Goal: Information Seeking & Learning: Get advice/opinions

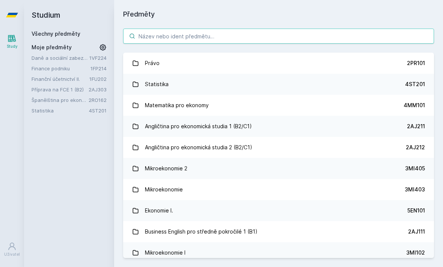
click at [189, 36] on input "search" at bounding box center [278, 36] width 311 height 15
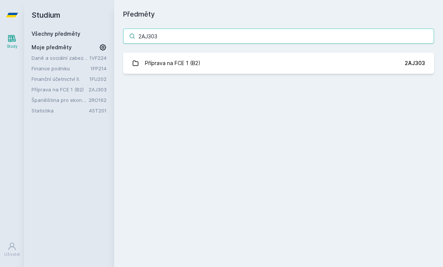
type input "2AJ303"
click at [187, 67] on div "Příprava na FCE 1 (B2)" at bounding box center [173, 63] width 56 height 15
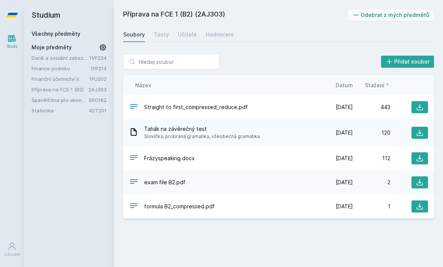
click at [156, 37] on div "Testy" at bounding box center [161, 35] width 15 height 8
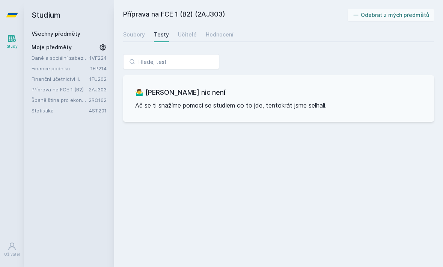
click at [178, 38] on div "Učitelé" at bounding box center [187, 35] width 19 height 8
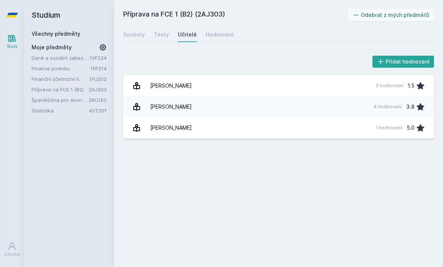
click at [242, 110] on link "[PERSON_NAME] 4 hodnocení 3.8" at bounding box center [278, 106] width 311 height 21
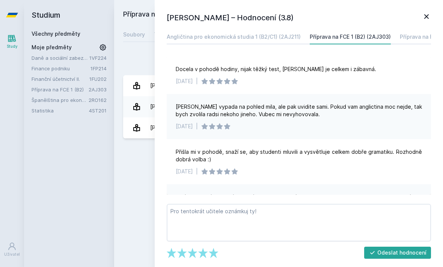
click at [428, 18] on icon at bounding box center [426, 16] width 9 height 9
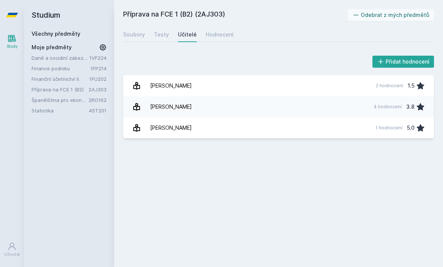
click at [222, 35] on div "Hodnocení" at bounding box center [220, 35] width 28 height 8
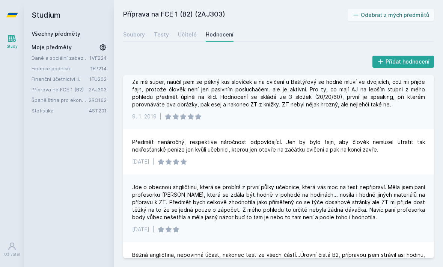
scroll to position [68, 0]
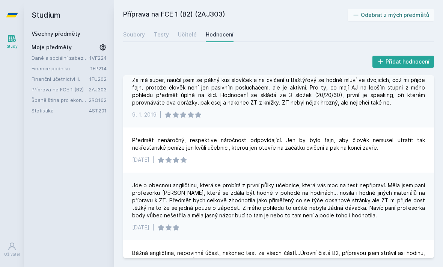
click at [47, 30] on link "Všechny předměty" at bounding box center [56, 33] width 49 height 6
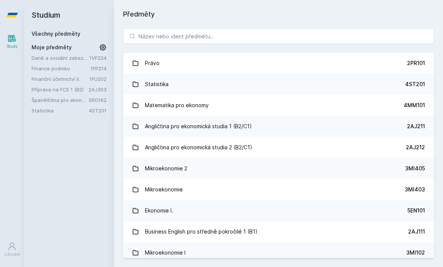
click at [222, 25] on div "Právo 2PR101 Statistika 4ST201 Matematika pro ekonomy 4MM101 Angličtina pro eko…" at bounding box center [278, 143] width 329 height 247
click at [235, 33] on input "search" at bounding box center [278, 36] width 311 height 15
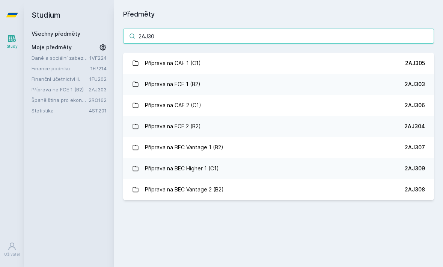
type input "2AJ305"
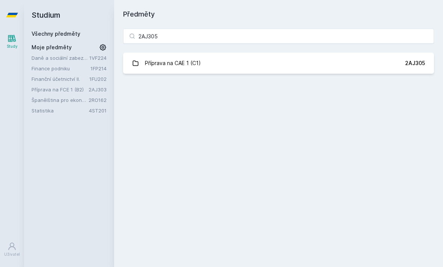
click at [321, 62] on link "Příprava na CAE 1 (C1) 2AJ305" at bounding box center [278, 63] width 311 height 21
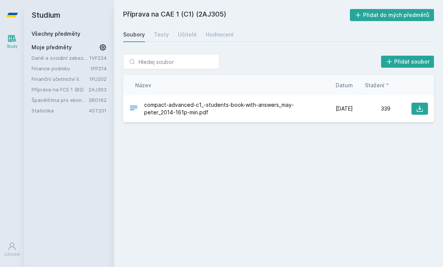
click at [193, 37] on div "Učitelé" at bounding box center [187, 35] width 19 height 8
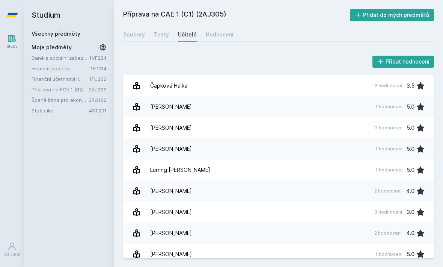
click at [222, 32] on div "Hodnocení" at bounding box center [220, 35] width 28 height 8
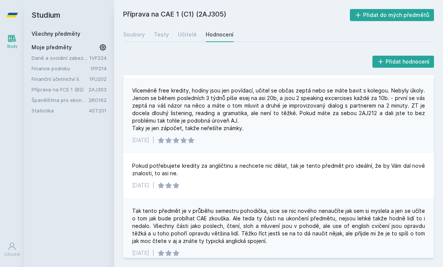
scroll to position [79, 0]
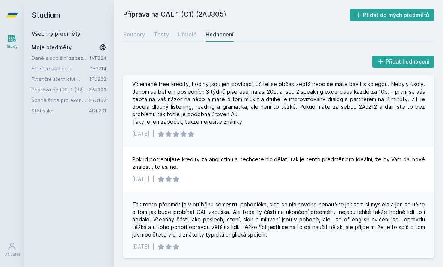
click at [82, 30] on h2 "Studium" at bounding box center [69, 15] width 75 height 30
click at [84, 33] on div "Všechny předměty" at bounding box center [69, 34] width 75 height 8
click at [68, 37] on link "Všechny předměty" at bounding box center [56, 33] width 49 height 6
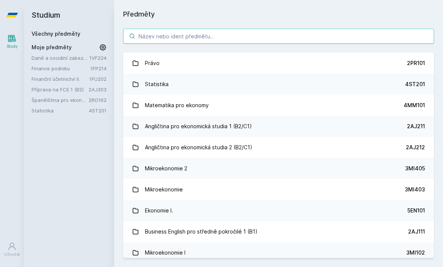
click at [175, 33] on input "search" at bounding box center [278, 36] width 311 height 15
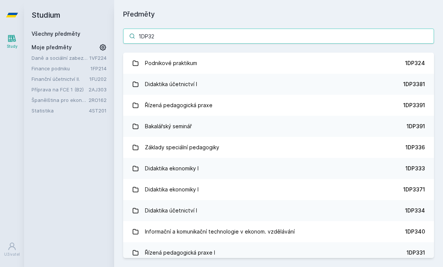
type input "1DP324"
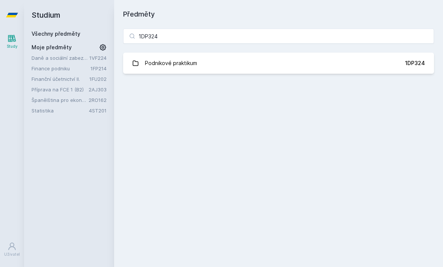
click at [322, 70] on link "Podnikové praktikum 1DP324" at bounding box center [278, 63] width 311 height 21
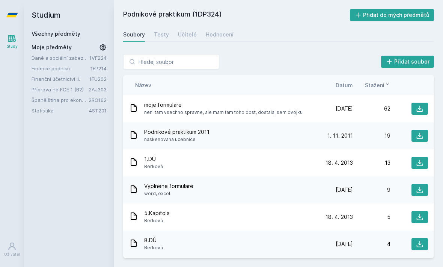
click at [156, 30] on link "Testy" at bounding box center [161, 34] width 15 height 15
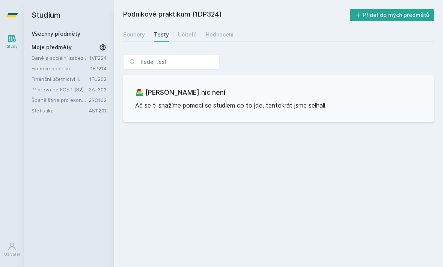
click at [182, 35] on div "Učitelé" at bounding box center [187, 35] width 19 height 8
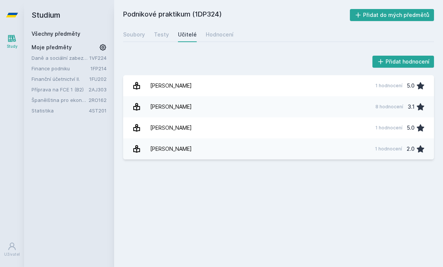
click at [184, 152] on div "[PERSON_NAME]" at bounding box center [171, 148] width 42 height 15
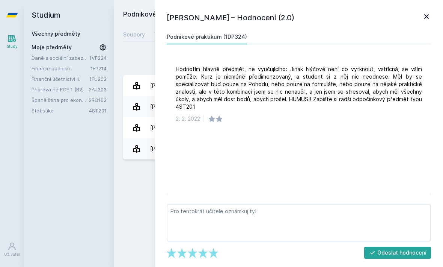
click at [417, 15] on h1 "[PERSON_NAME] – Hodnocení (2.0)" at bounding box center [295, 17] width 256 height 11
click at [425, 15] on icon at bounding box center [427, 16] width 5 height 5
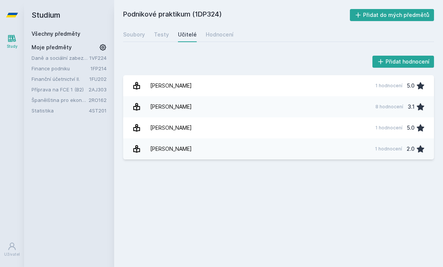
click at [213, 110] on link "[PERSON_NAME] 8 hodnocení 3.1" at bounding box center [278, 106] width 311 height 21
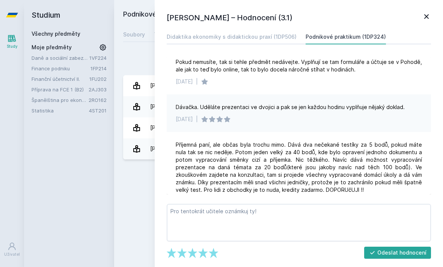
scroll to position [167, 0]
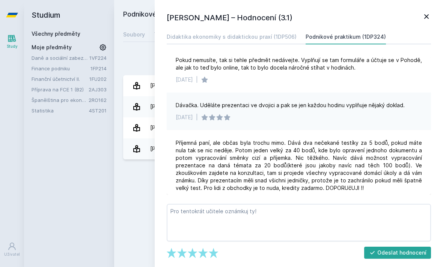
click at [429, 14] on icon at bounding box center [426, 16] width 9 height 9
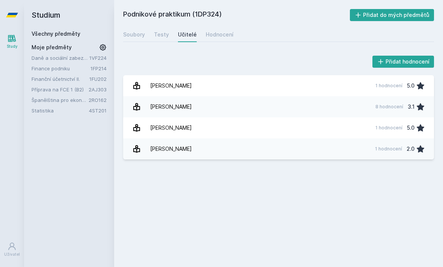
click at [225, 150] on link "[PERSON_NAME] 1 hodnocení 2.0" at bounding box center [278, 148] width 311 height 21
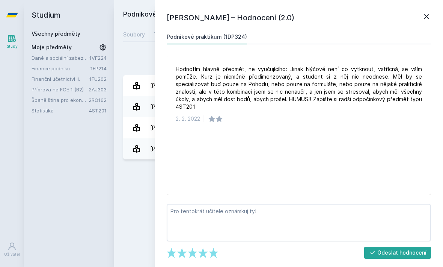
click at [429, 18] on icon at bounding box center [426, 16] width 9 height 9
